Goal: Entertainment & Leisure: Browse casually

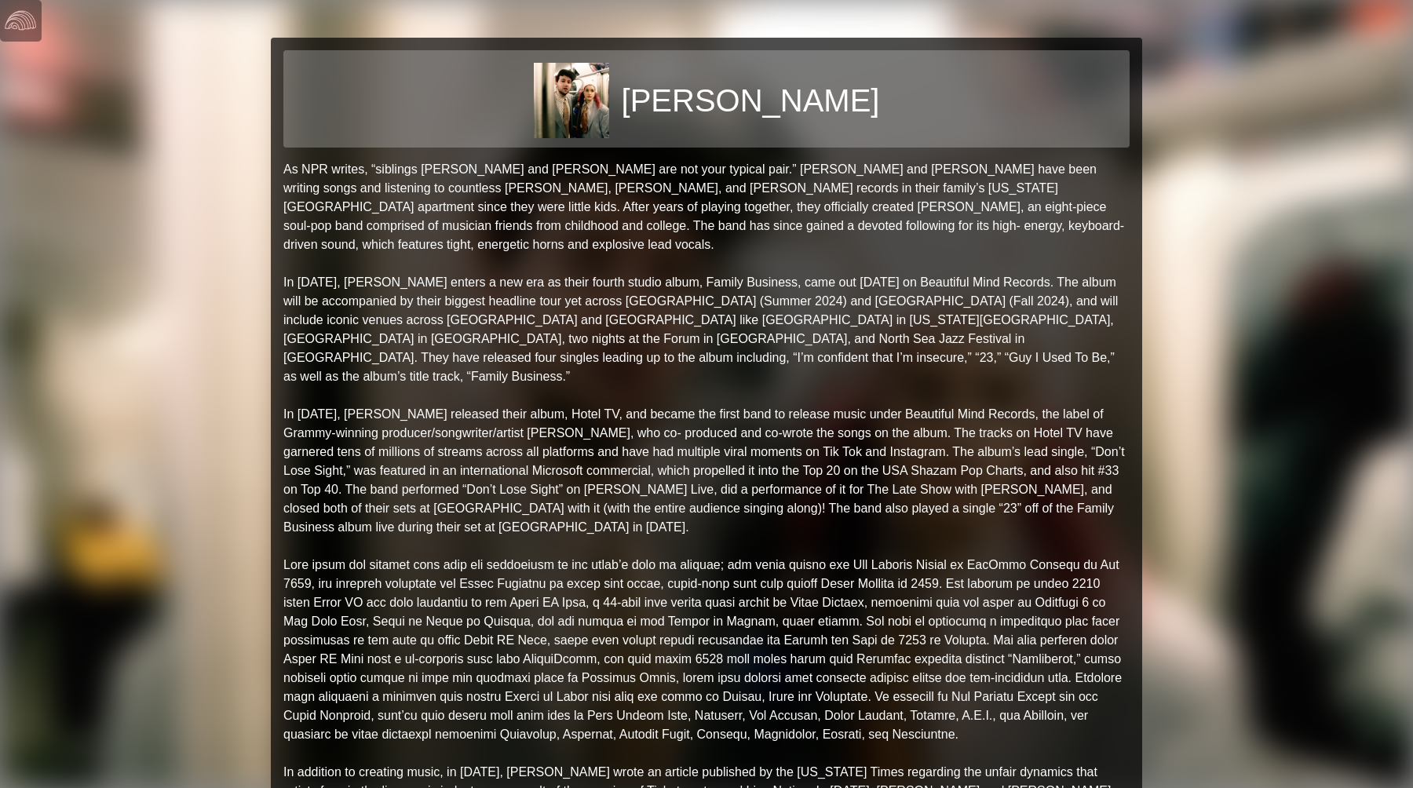
scroll to position [735, 0]
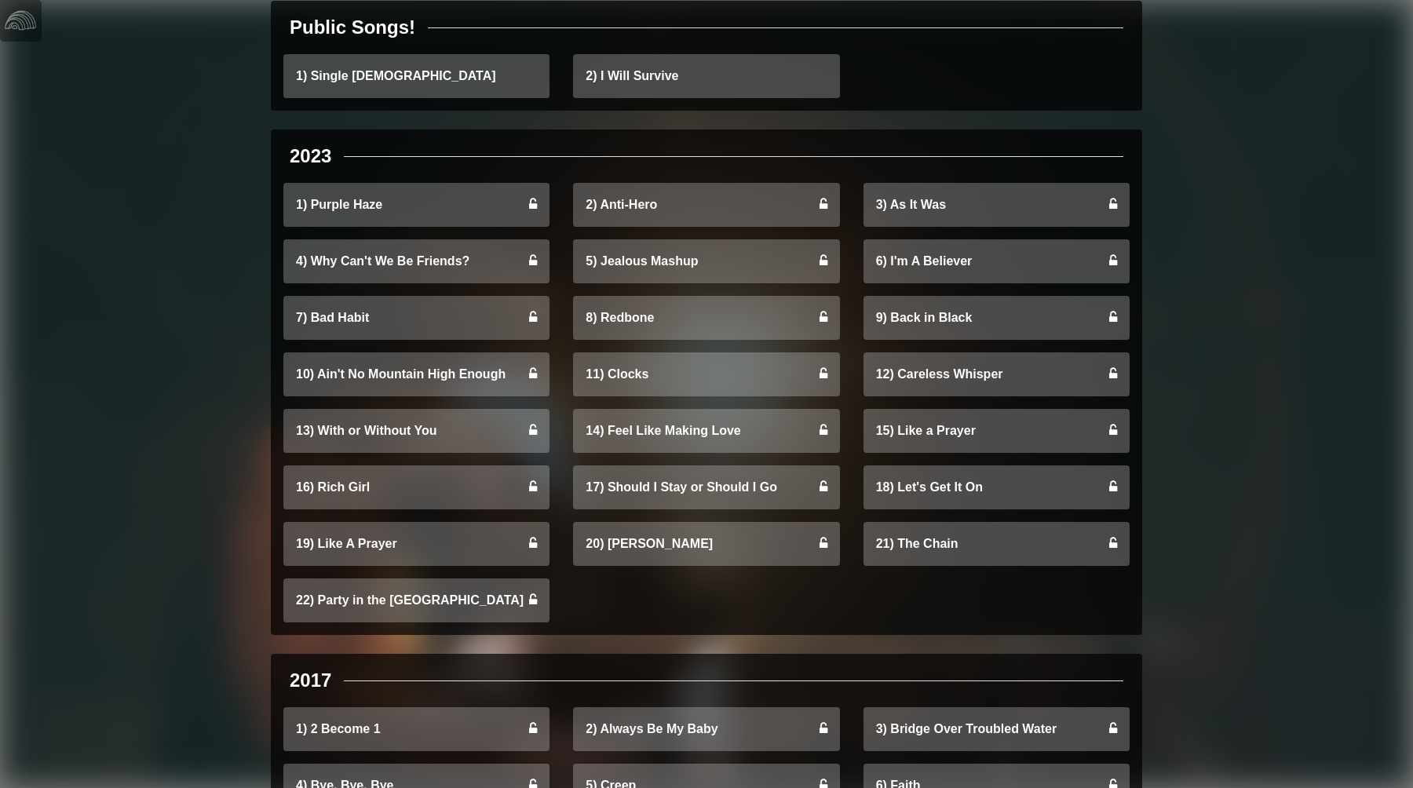
scroll to position [267, 0]
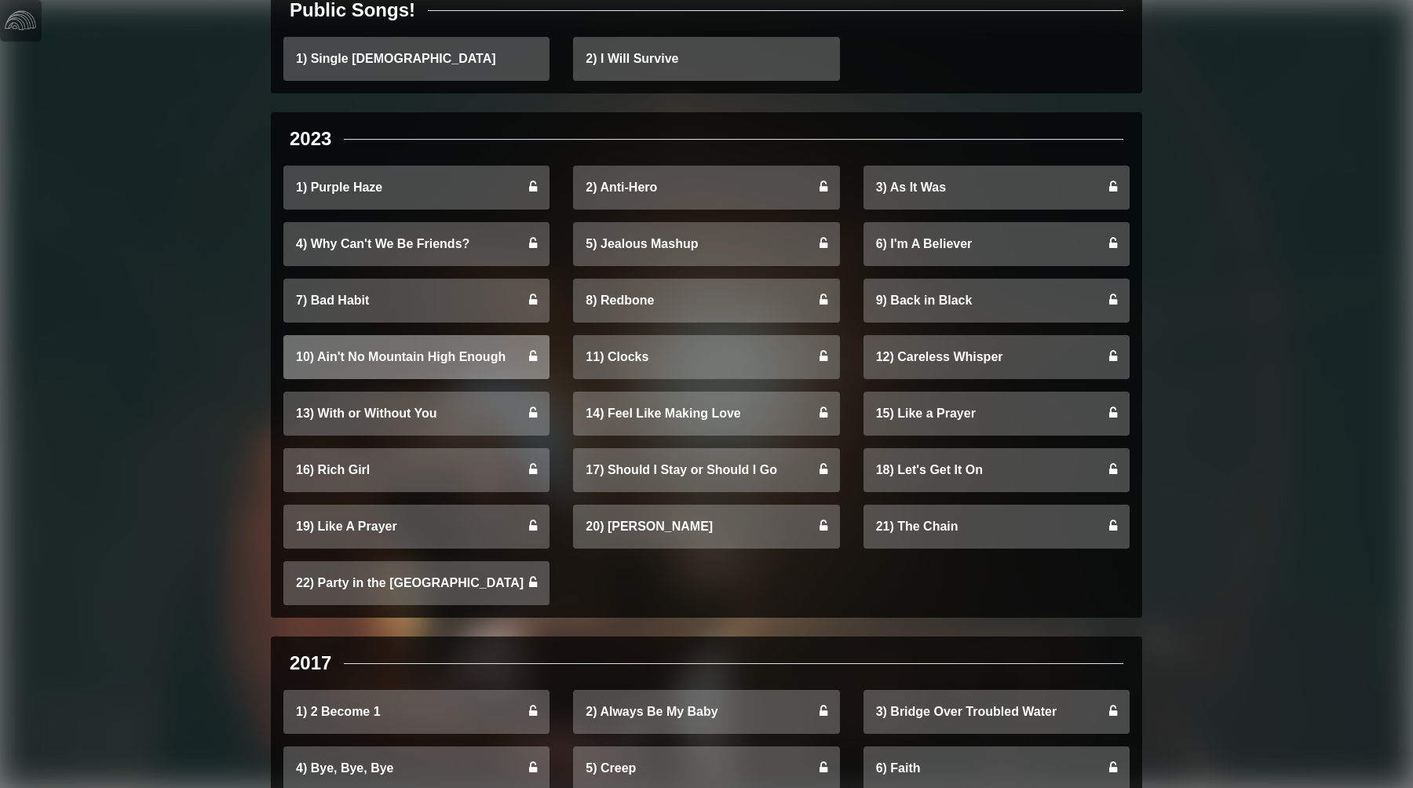
click at [393, 355] on link "10) Ain't No Mountain High Enough" at bounding box center [416, 357] width 266 height 44
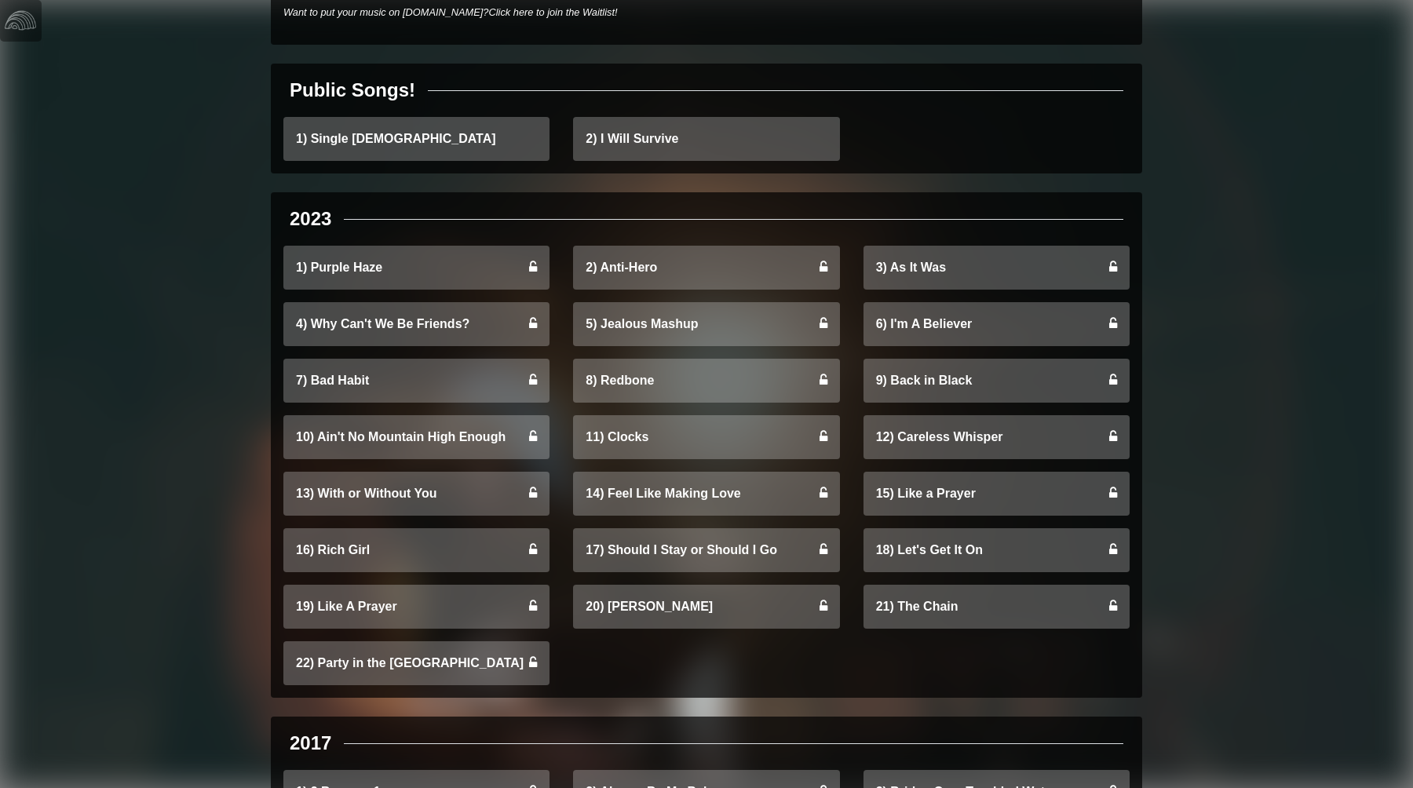
scroll to position [182, 0]
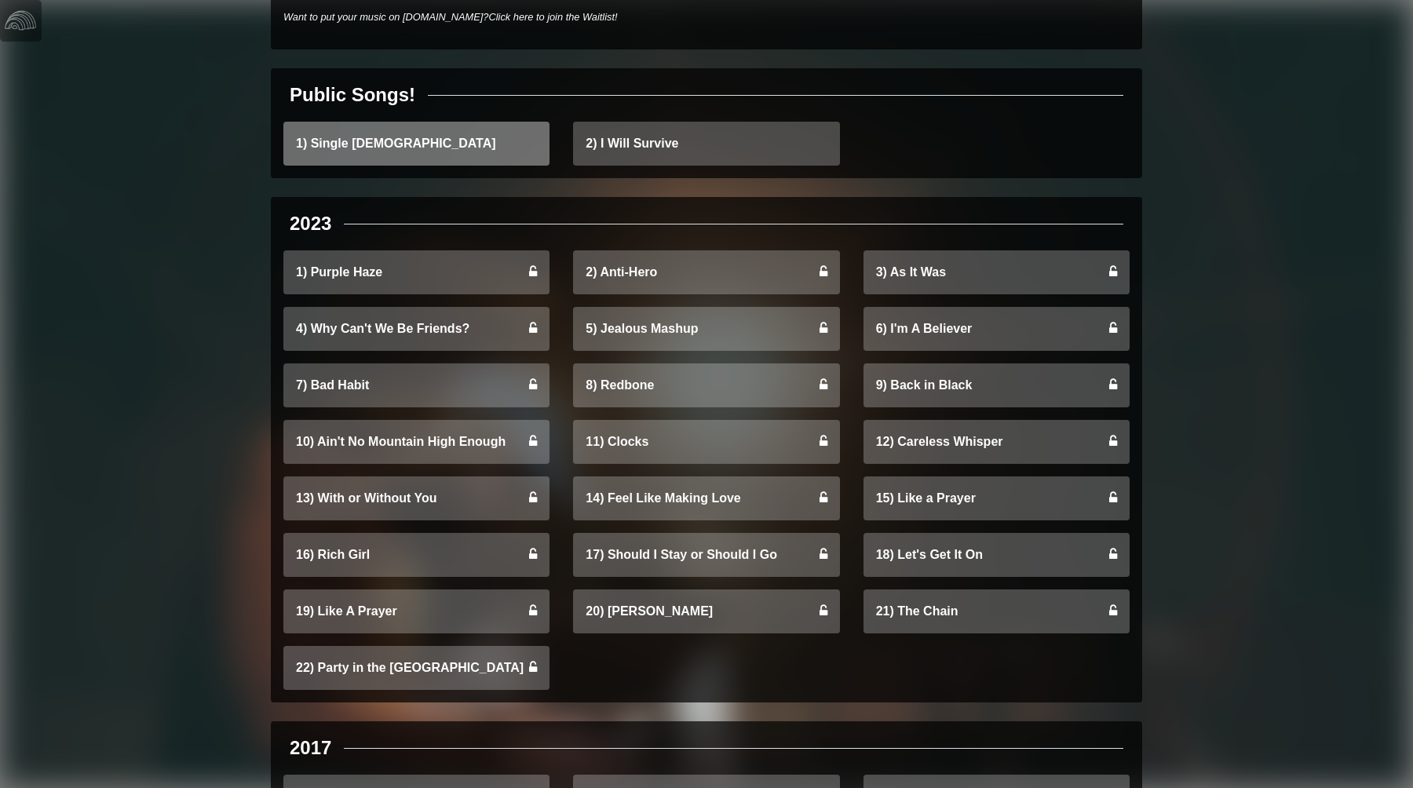
click at [466, 148] on link "1) Single Ladies" at bounding box center [416, 144] width 266 height 44
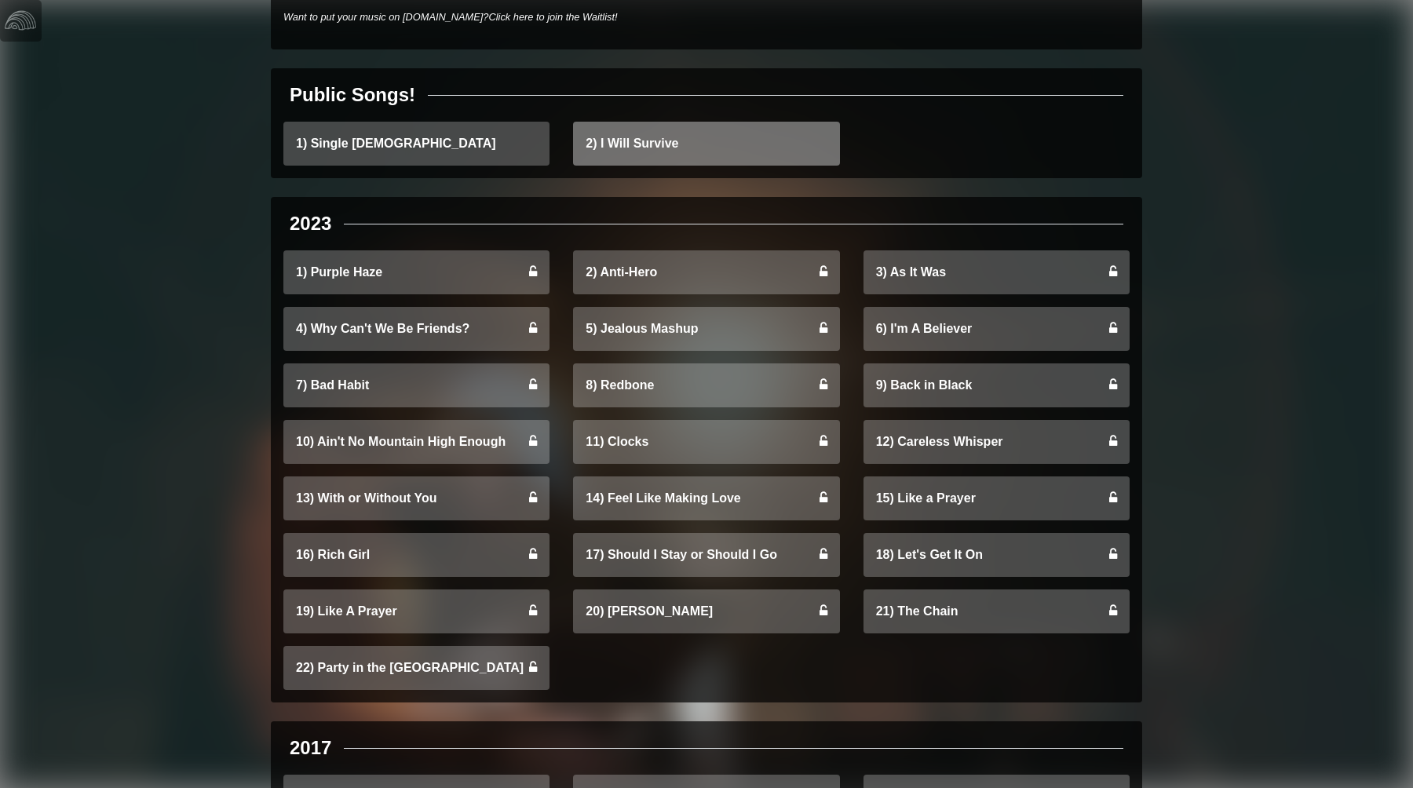
click at [637, 139] on link "2) I Will Survive" at bounding box center [706, 144] width 266 height 44
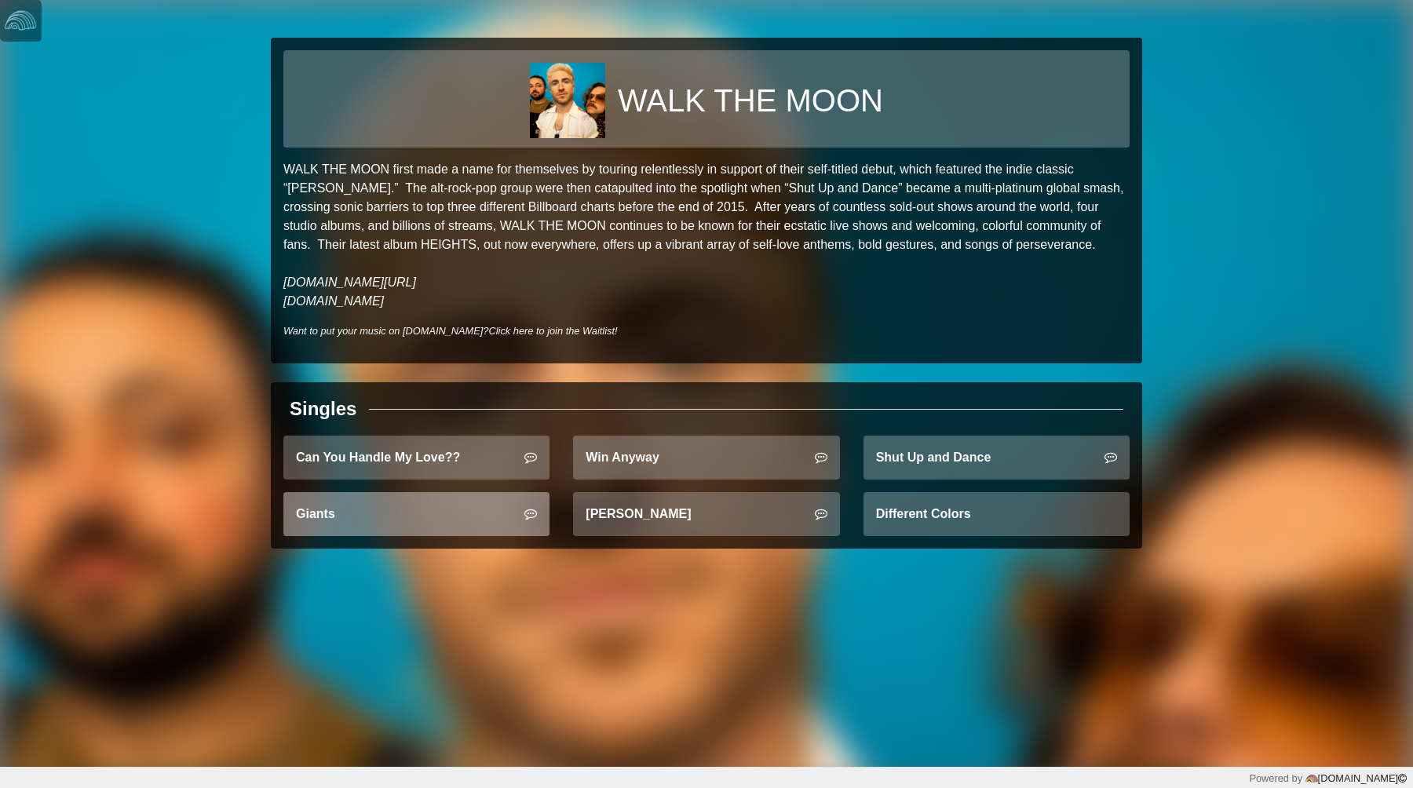
click at [410, 513] on link "Giants" at bounding box center [416, 514] width 266 height 44
